Goal: Navigation & Orientation: Find specific page/section

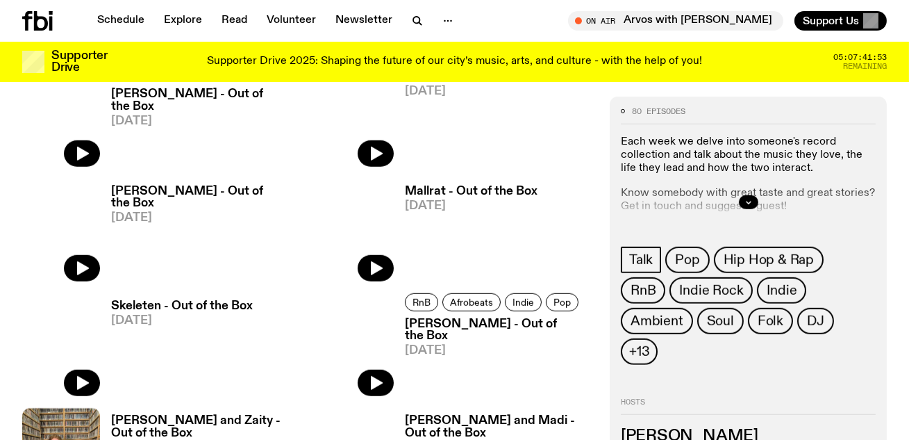
scroll to position [2059, 0]
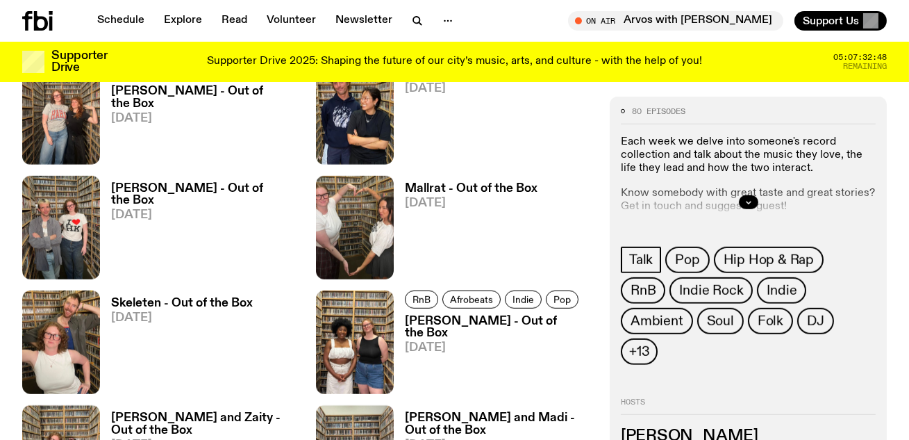
click at [531, 88] on div "AnSo - Out of the Box [DATE]" at bounding box center [454, 111] width 277 height 103
click at [556, 125] on div "AnSo - Out of the Box [DATE]" at bounding box center [454, 111] width 277 height 103
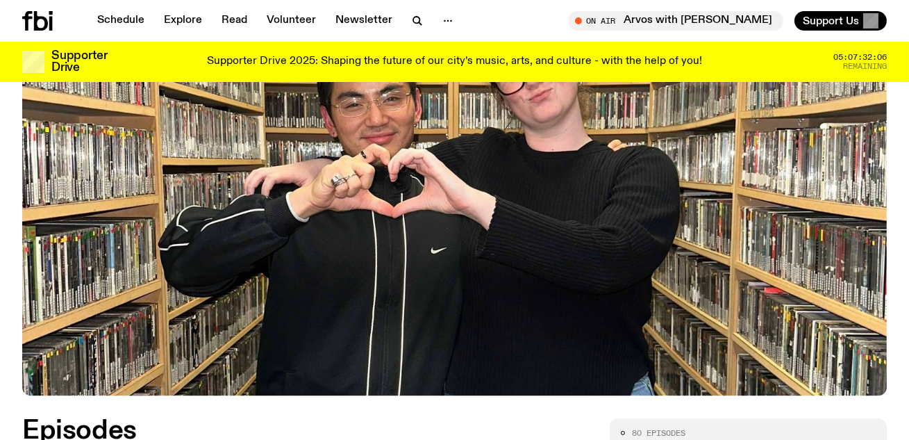
scroll to position [0, 0]
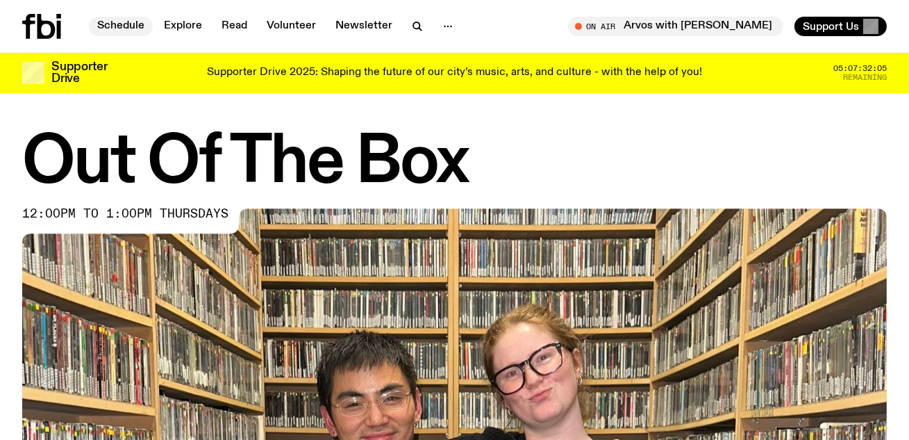
click at [124, 19] on link "Schedule" at bounding box center [121, 26] width 64 height 19
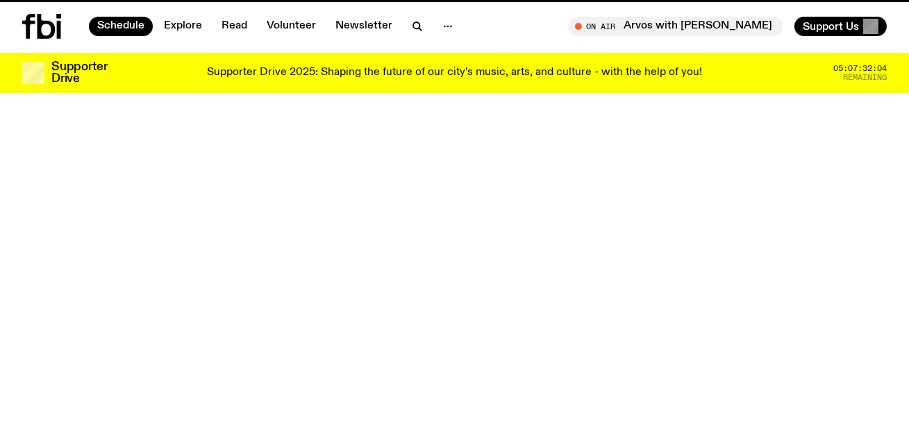
click at [42, 37] on icon at bounding box center [47, 26] width 18 height 25
